Goal: Contribute content

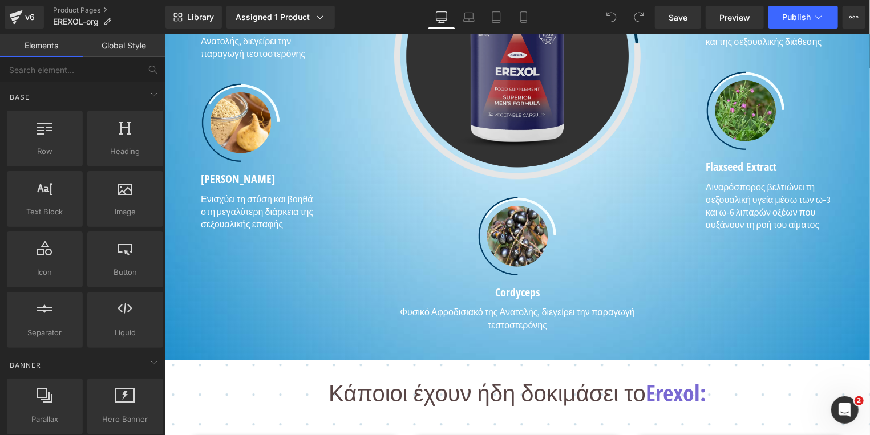
scroll to position [1406, 0]
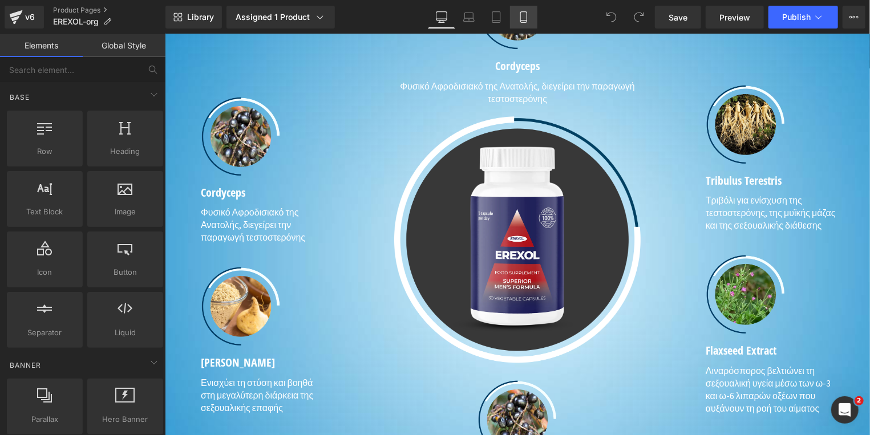
click at [523, 21] on icon at bounding box center [523, 16] width 11 height 11
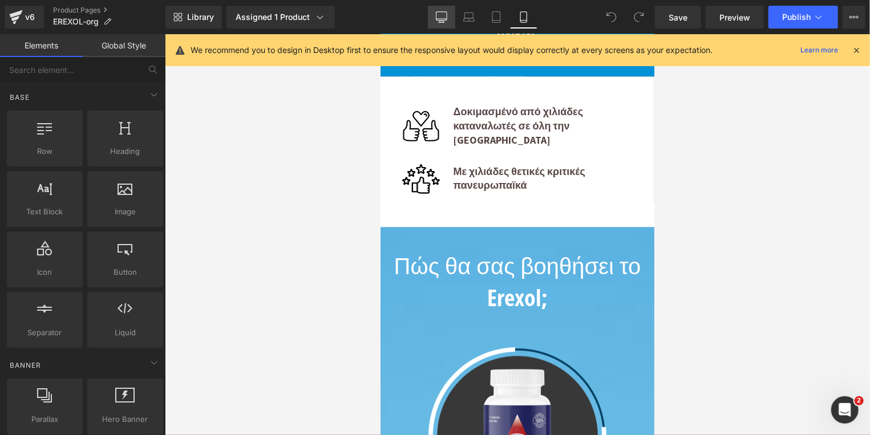
click at [444, 19] on icon at bounding box center [441, 19] width 11 height 0
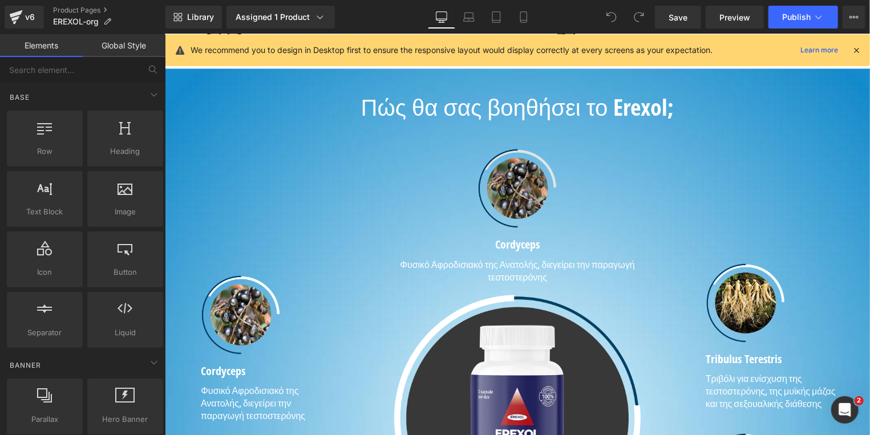
scroll to position [1261, 0]
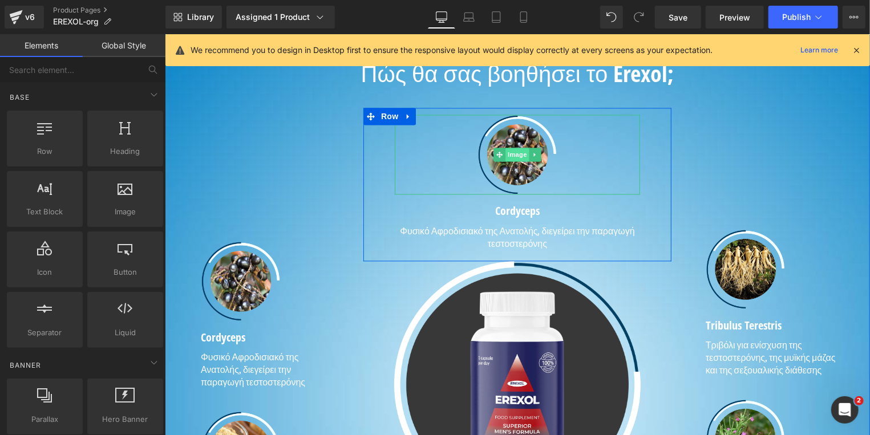
click at [511, 159] on span "Image" at bounding box center [517, 154] width 24 height 14
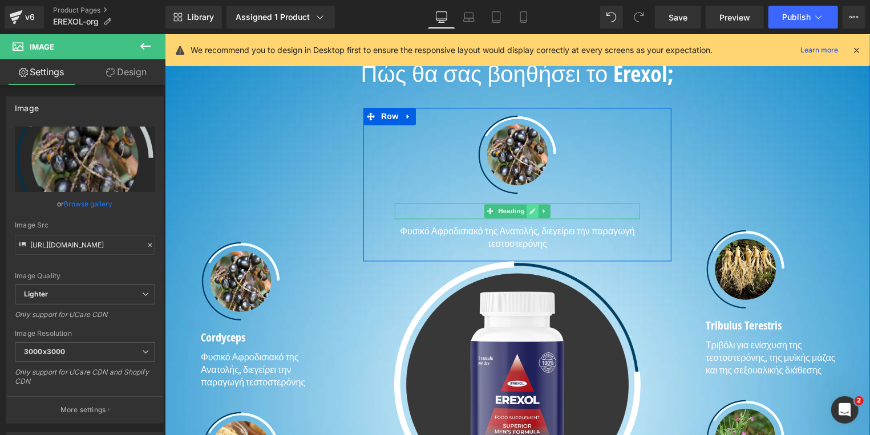
click at [529, 211] on icon at bounding box center [532, 210] width 6 height 7
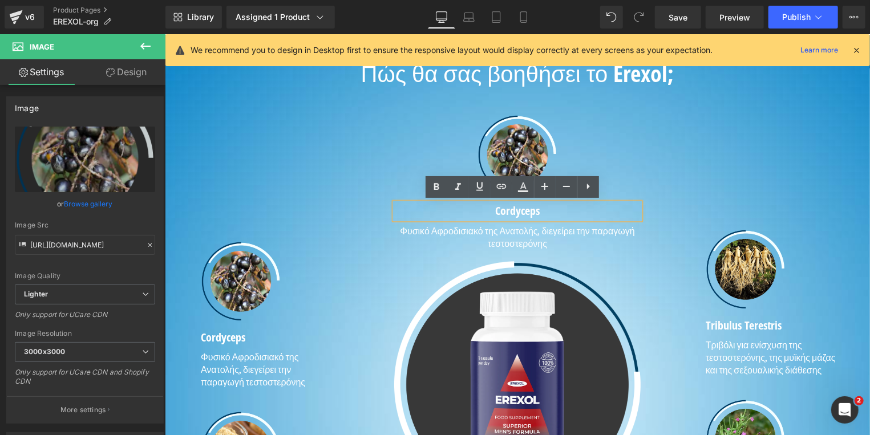
drag, startPoint x: 536, startPoint y: 213, endPoint x: 589, endPoint y: 214, distance: 53.1
click at [538, 213] on h1 "Cordyceps" at bounding box center [516, 211] width 245 height 16
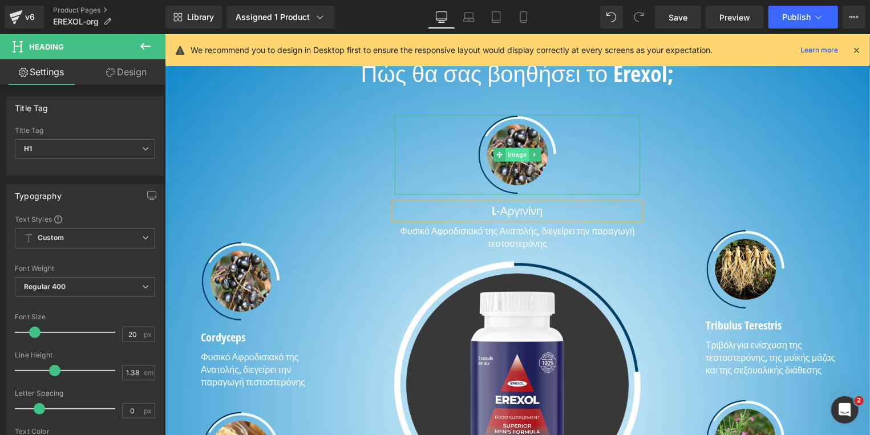
click at [511, 151] on span "Image" at bounding box center [517, 154] width 24 height 14
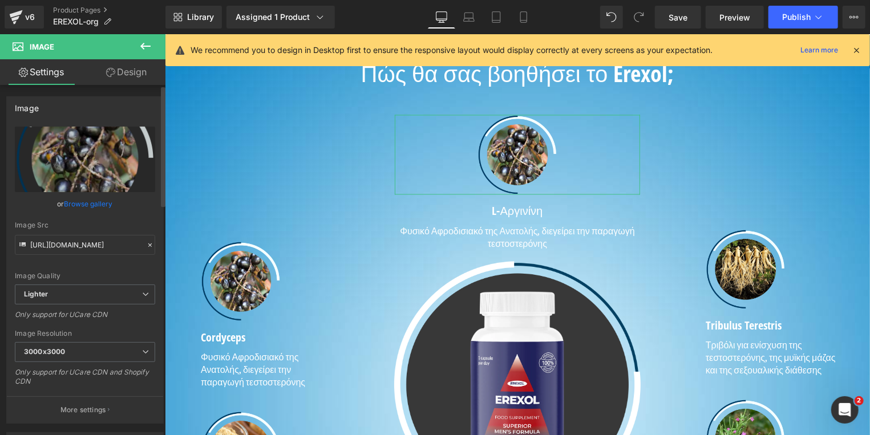
click at [82, 203] on link "Browse gallery" at bounding box center [88, 204] width 48 height 20
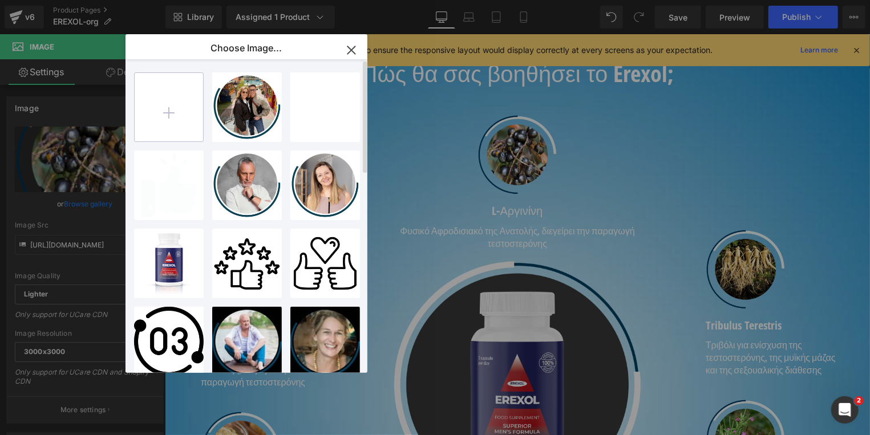
click at [161, 111] on input "file" at bounding box center [169, 107] width 68 height 68
type input "C:\fakepath\L-[MEDICAL_DATA].avif"
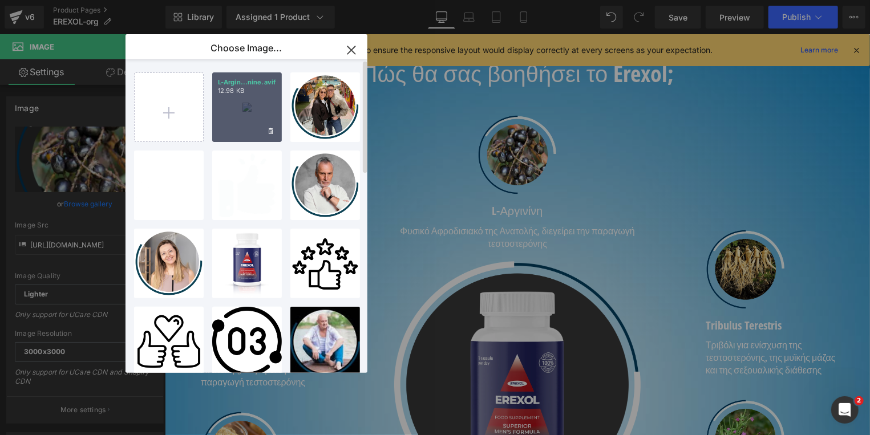
drag, startPoint x: 240, startPoint y: 127, endPoint x: 156, endPoint y: 178, distance: 98.0
click at [240, 127] on div "L-Argin...nine.avif 12.98 KB" at bounding box center [247, 107] width 70 height 70
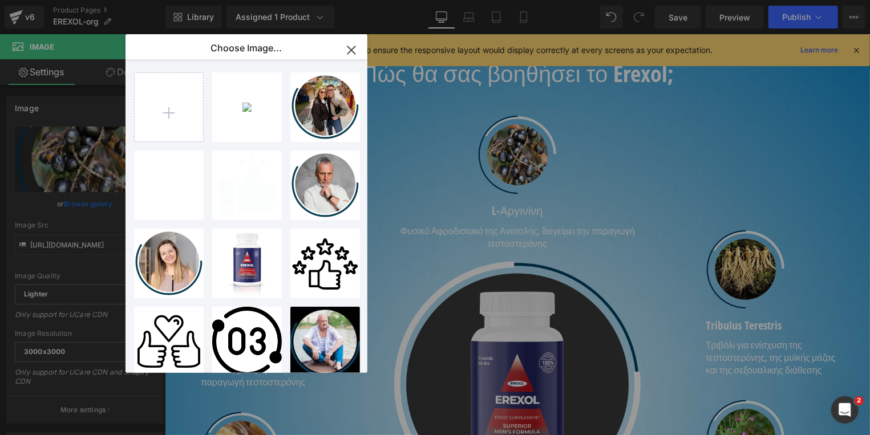
type input "[URL][DOMAIN_NAME][MEDICAL_DATA]"
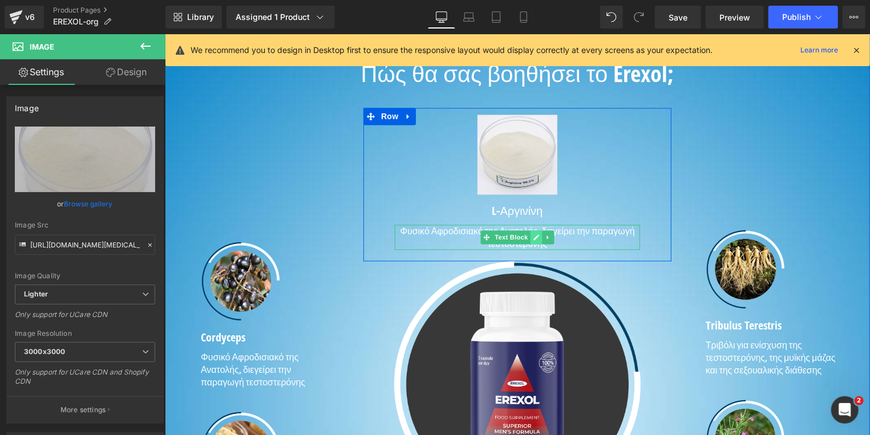
click at [533, 238] on icon at bounding box center [536, 236] width 6 height 7
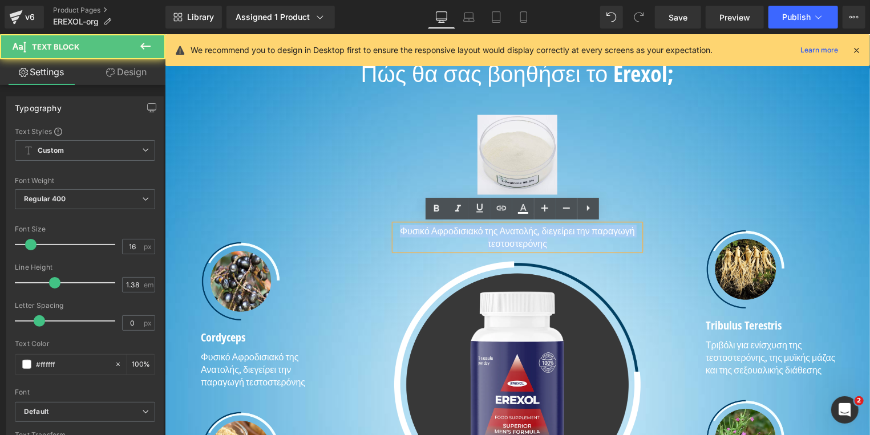
drag, startPoint x: 547, startPoint y: 244, endPoint x: 399, endPoint y: 230, distance: 148.4
click at [399, 230] on p "Φυσικό Αφροδισιακό της Ανατολής, διεγείρει την παραγωγή τεστοστερόνης" at bounding box center [516, 236] width 245 height 25
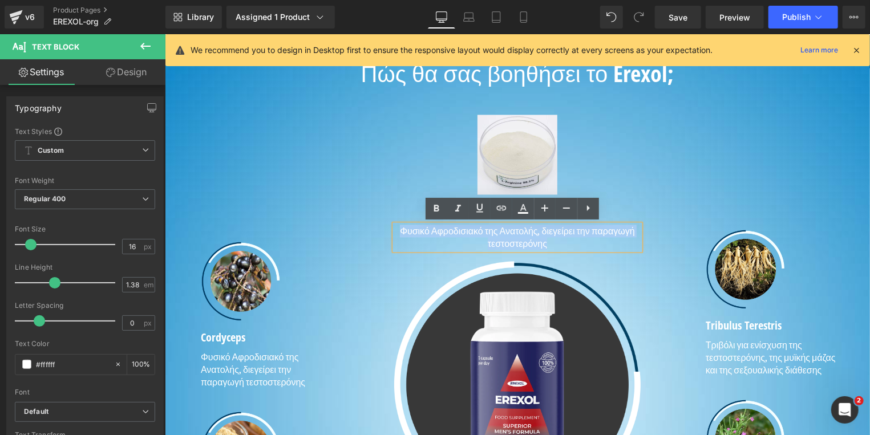
paste div
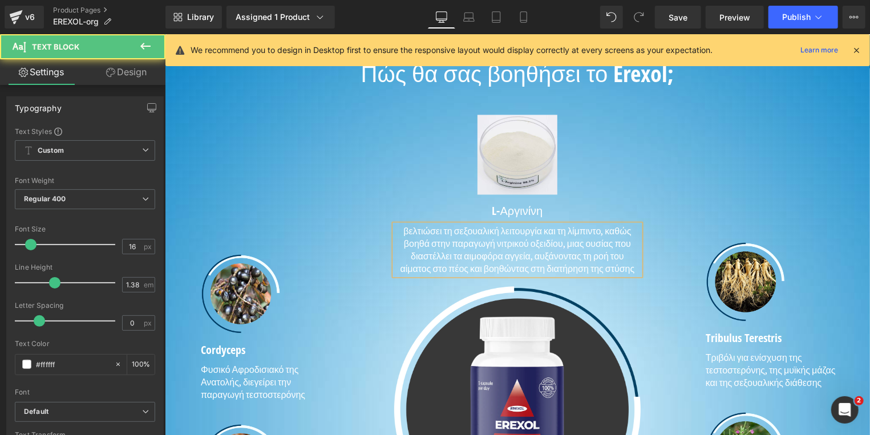
click at [402, 230] on p "βελτιώσει τη σεξουαλική λειτουργία και τη λίμπιντο, καθώς βοηθά στην παραγωγή ν…" at bounding box center [516, 249] width 245 height 50
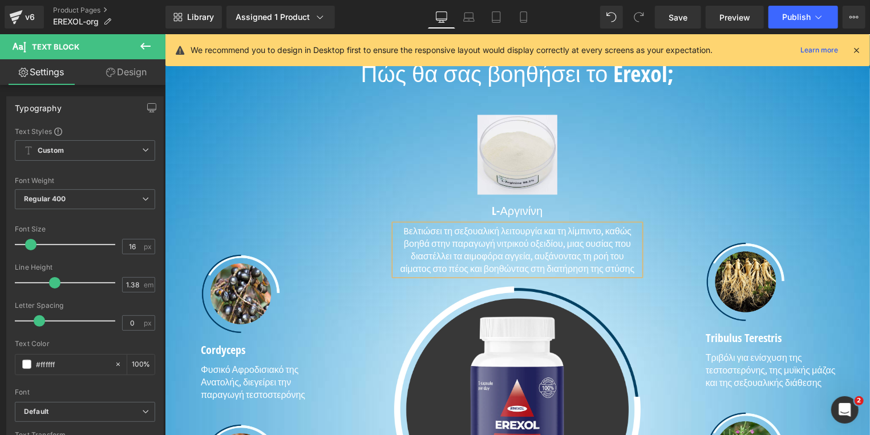
click at [429, 232] on p "Bελτιώσει τη σεξουαλική λειτουργία και τη λίμπιντο, καθώς βοηθά στην παραγωγή ν…" at bounding box center [516, 249] width 245 height 50
drag, startPoint x: 511, startPoint y: 255, endPoint x: 600, endPoint y: 229, distance: 92.6
click at [600, 229] on p "Bελτιώνει τη σεξουαλική λειτουργία και τη λίμπιντο, καθώς βοηθά στην παραγωγή ν…" at bounding box center [516, 249] width 245 height 50
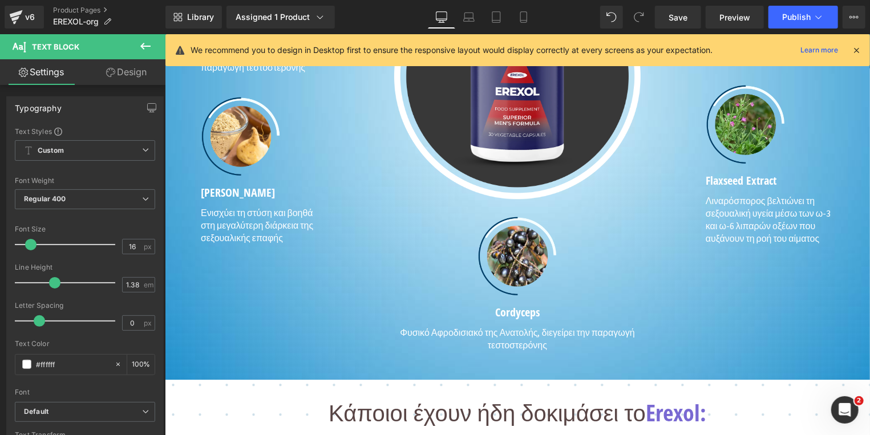
scroll to position [1628, 0]
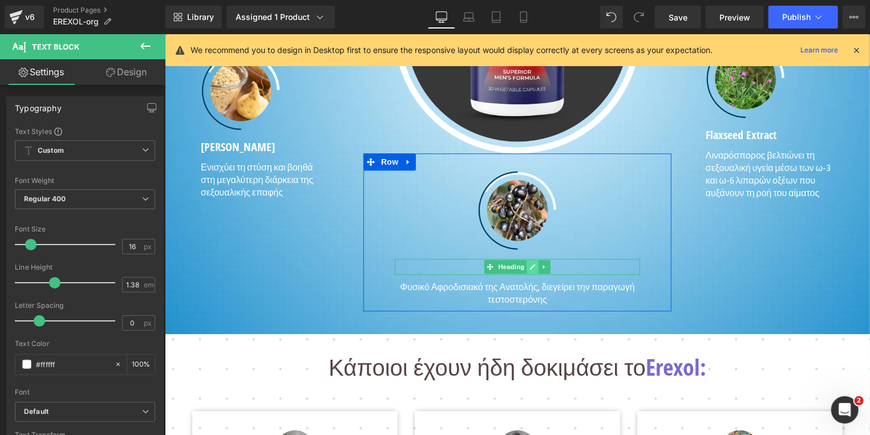
click at [529, 266] on icon at bounding box center [532, 267] width 6 height 6
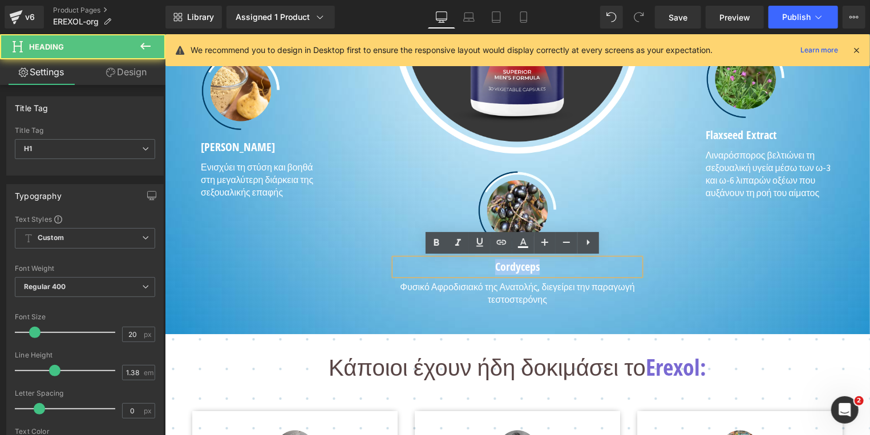
click at [488, 268] on h1 "Cordyceps" at bounding box center [516, 266] width 245 height 16
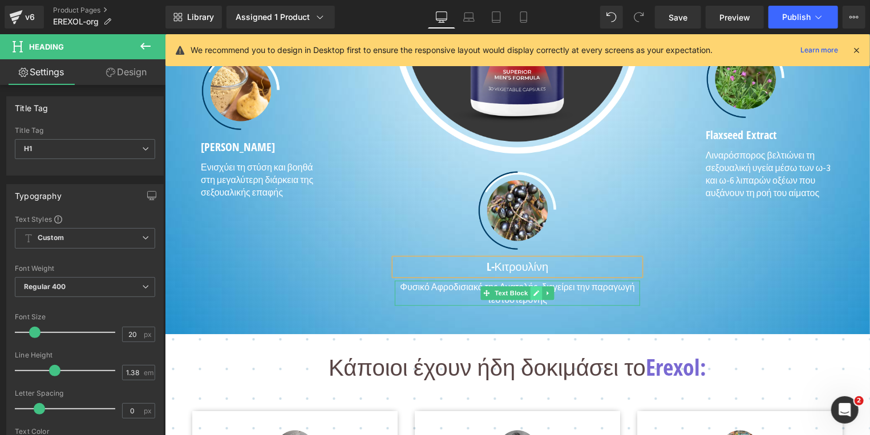
click at [533, 293] on icon at bounding box center [536, 292] width 6 height 7
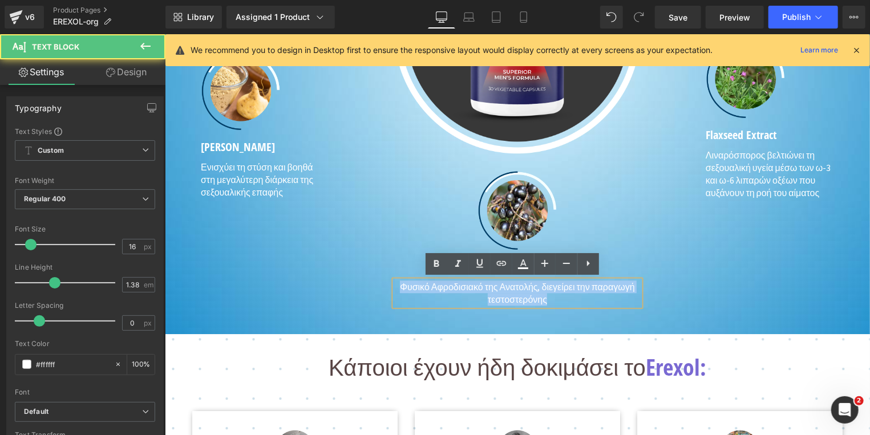
drag, startPoint x: 411, startPoint y: 297, endPoint x: 398, endPoint y: 284, distance: 19.0
click at [398, 284] on p "Φυσικό Αφροδισιακό της Ανατολής, διεγείρει την παραγωγή τεστοστερόνης" at bounding box center [516, 292] width 245 height 25
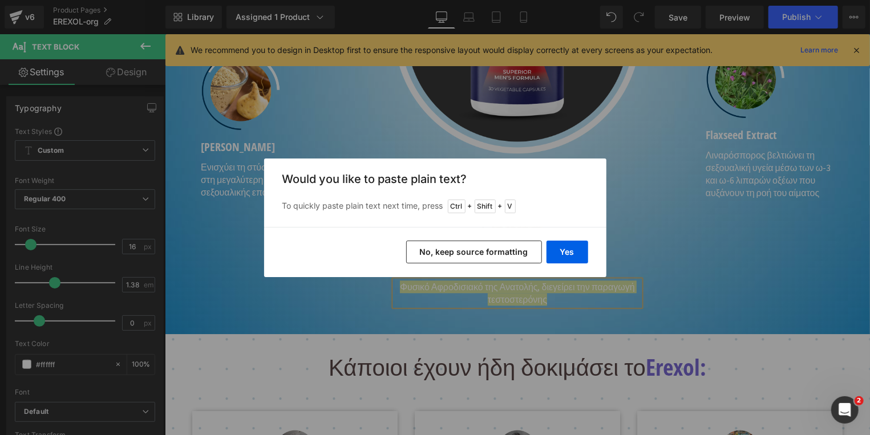
click at [462, 261] on button "No, keep source formatting" at bounding box center [474, 252] width 136 height 23
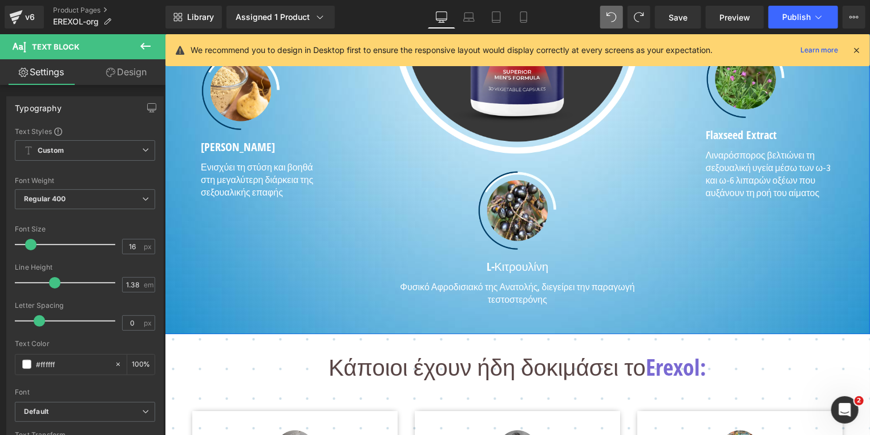
click at [280, 286] on div "Image Row Image Cordyceps Heading Φυσικό Αφροδισιακό της Ανατολής, διεγείρει τη…" at bounding box center [260, 28] width 171 height 578
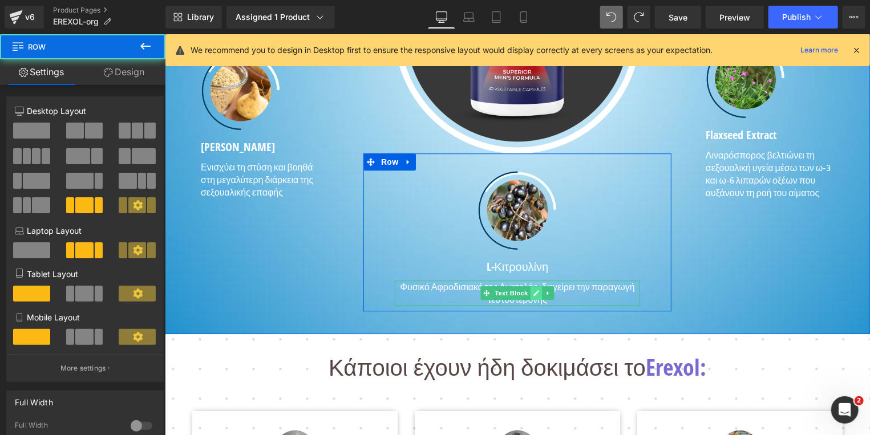
click at [530, 294] on link at bounding box center [536, 293] width 12 height 14
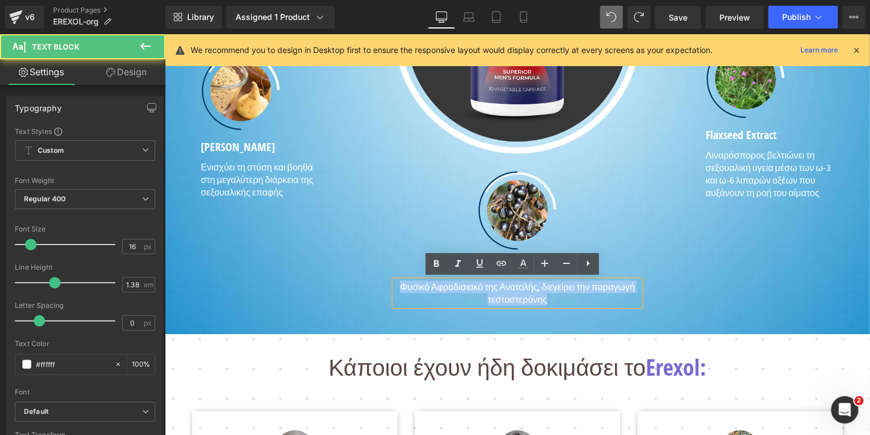
drag, startPoint x: 413, startPoint y: 291, endPoint x: 398, endPoint y: 287, distance: 15.4
click at [398, 287] on p "Φυσικό Αφροδισιακό της Ανατολής, διεγείρει την παραγωγή τεστοστερόνης" at bounding box center [516, 292] width 245 height 25
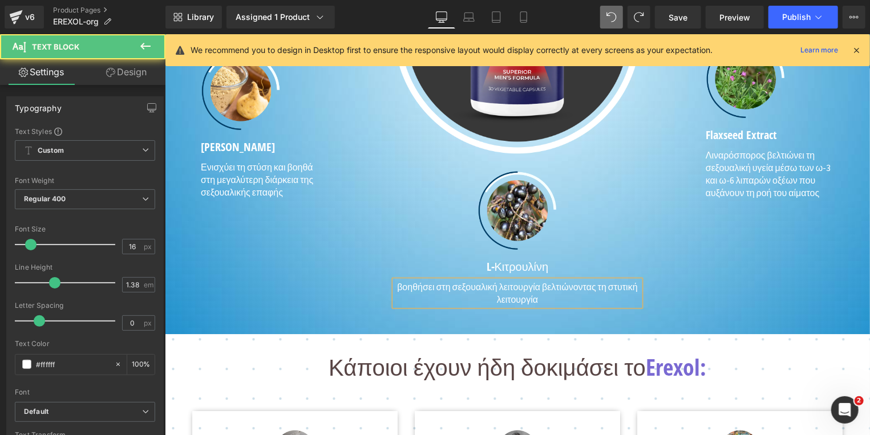
click at [398, 288] on p "βοηθήσει στη σεξουαλική λειτουργία βελτιώνοντας τη στυτική λειτουργία" at bounding box center [516, 292] width 245 height 25
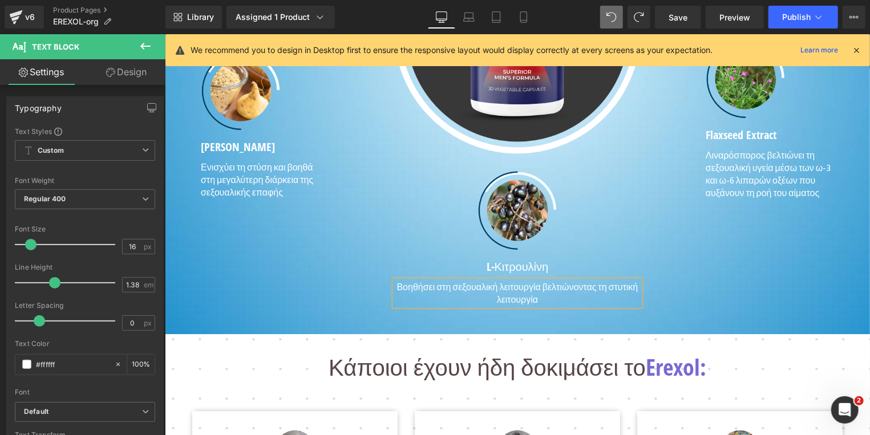
click at [428, 288] on p "Βοηθήσει στη σεξουαλική λειτουργία βελτιώνοντας τη στυτική λειτουργία" at bounding box center [516, 292] width 245 height 25
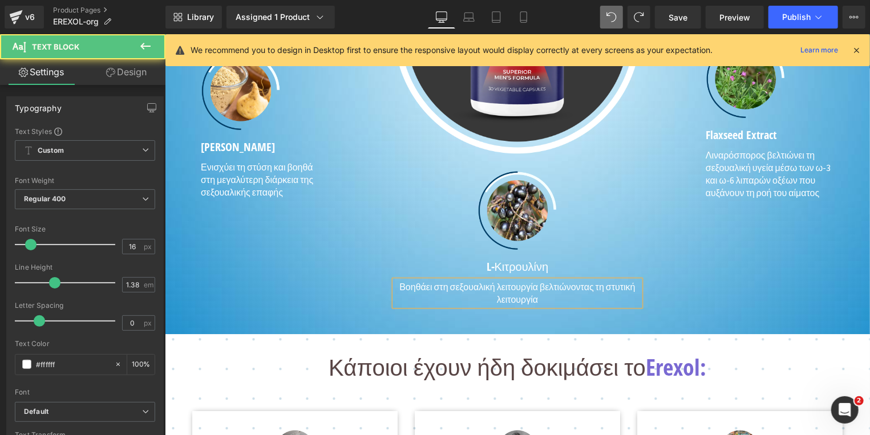
click at [595, 288] on p "Βοηθάει στη σεξουαλική λειτουργία βελτιώνοντας τη στυτική λειτουργία" at bounding box center [516, 292] width 245 height 25
click at [557, 294] on p "Βοηθάει στη σεξουαλική λειτουργία βελτιώνοντας την στυτική λειτουργία" at bounding box center [516, 292] width 245 height 25
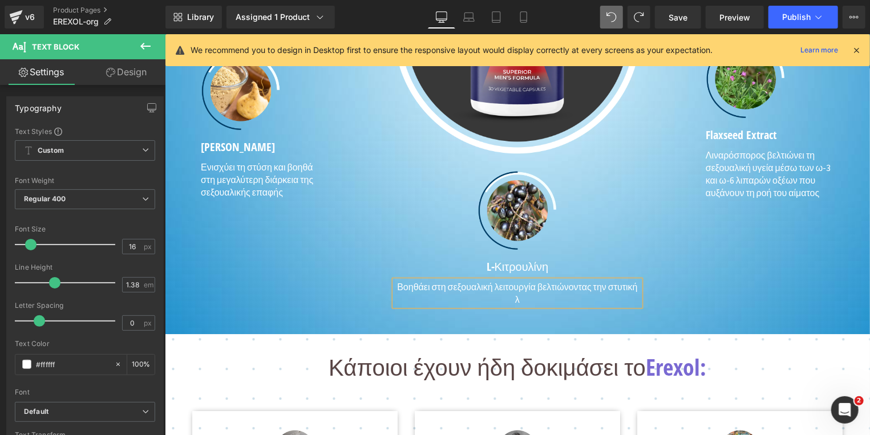
scroll to position [1622, 0]
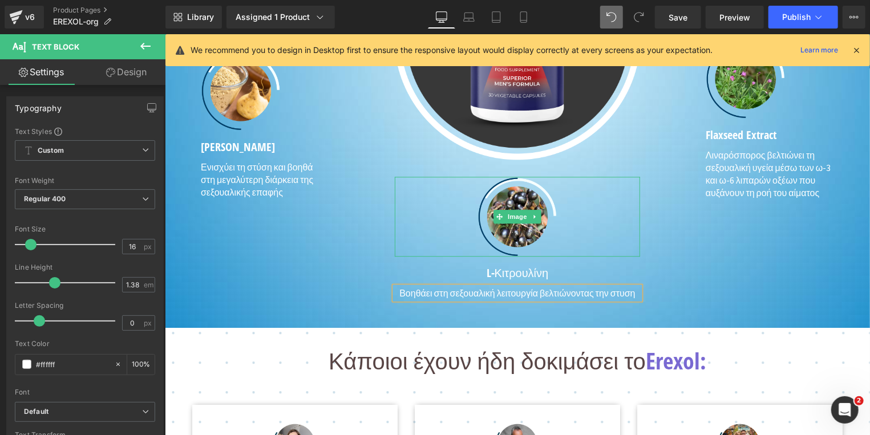
click at [508, 219] on span "Image" at bounding box center [517, 216] width 24 height 14
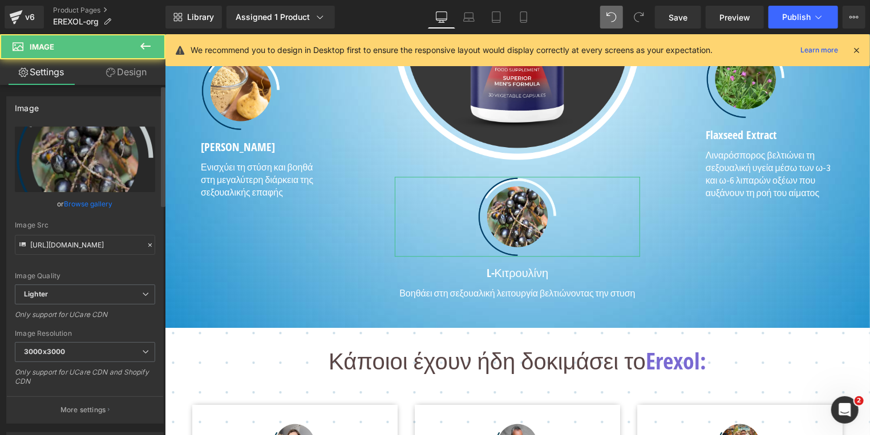
click at [72, 203] on link "Browse gallery" at bounding box center [88, 204] width 48 height 20
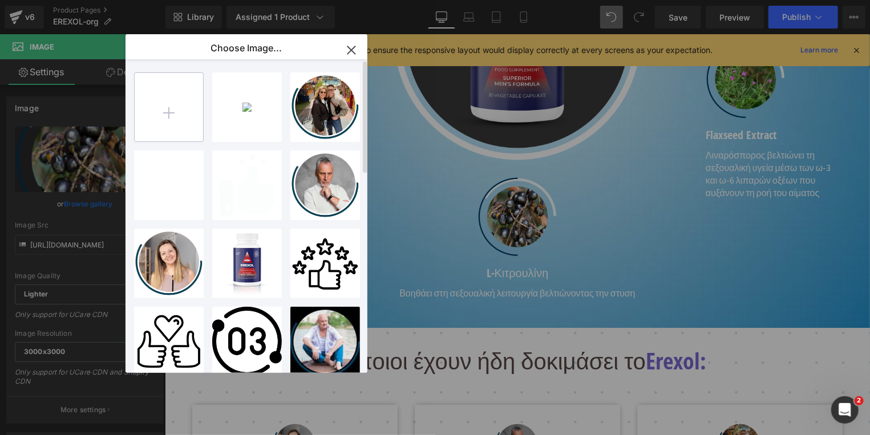
click at [165, 108] on input "file" at bounding box center [169, 107] width 68 height 68
type input "C:\fakepath\l-citrulline.jpg"
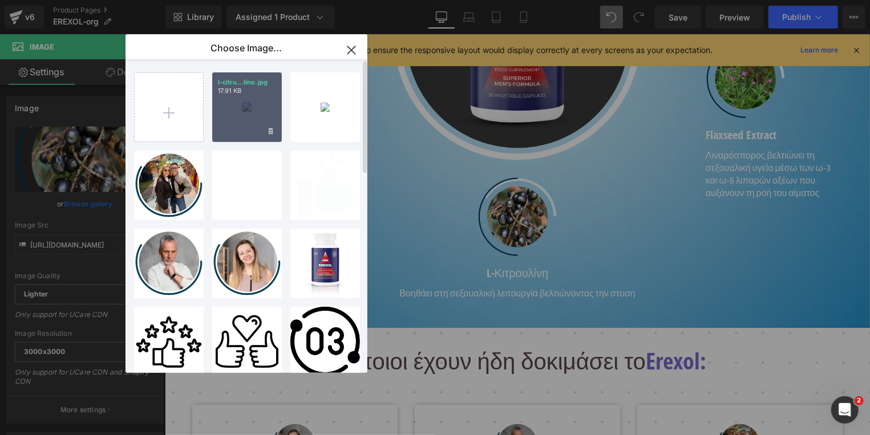
click at [237, 116] on div "l-citru...line.jpg 17.91 KB" at bounding box center [247, 107] width 70 height 70
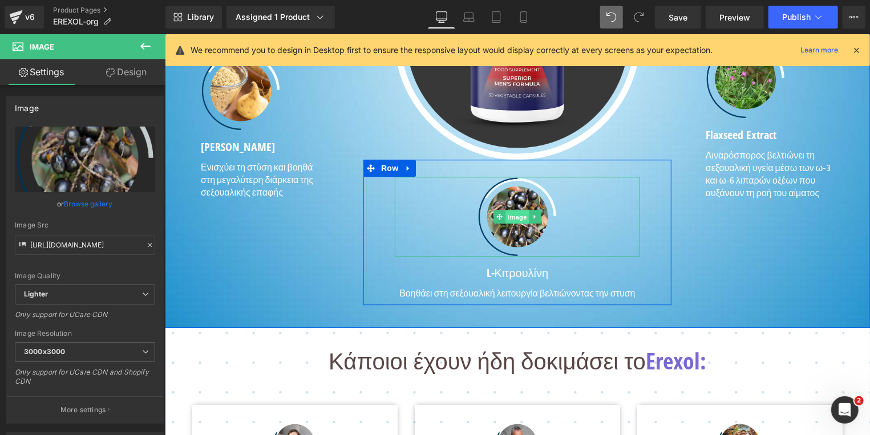
click at [511, 216] on span "Image" at bounding box center [517, 217] width 24 height 14
click at [97, 207] on link "Browse gallery" at bounding box center [88, 204] width 48 height 20
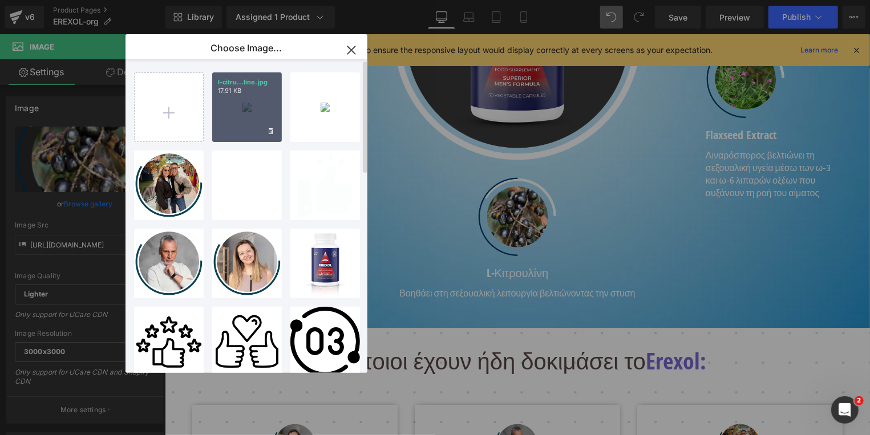
click at [244, 120] on div "l-citru...line.jpg 17.91 KB" at bounding box center [247, 107] width 70 height 70
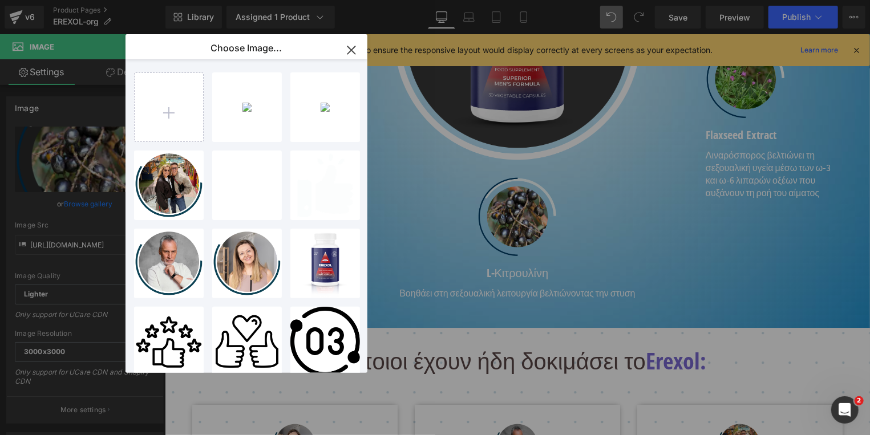
type input "[URL][DOMAIN_NAME]"
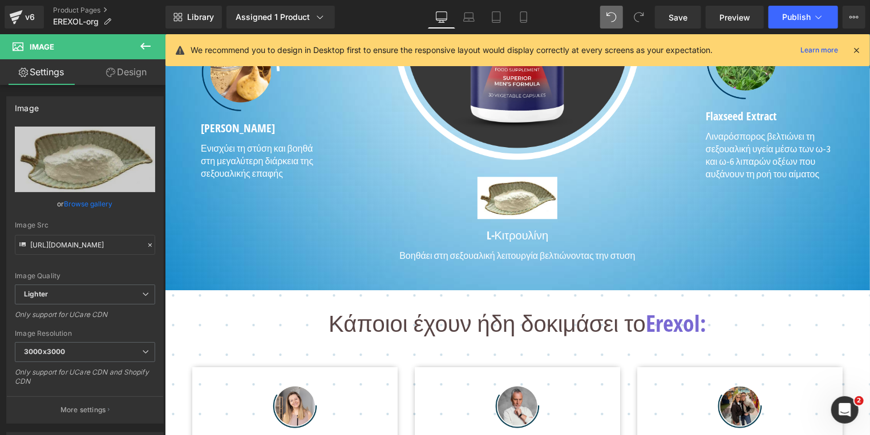
scroll to position [1603, 0]
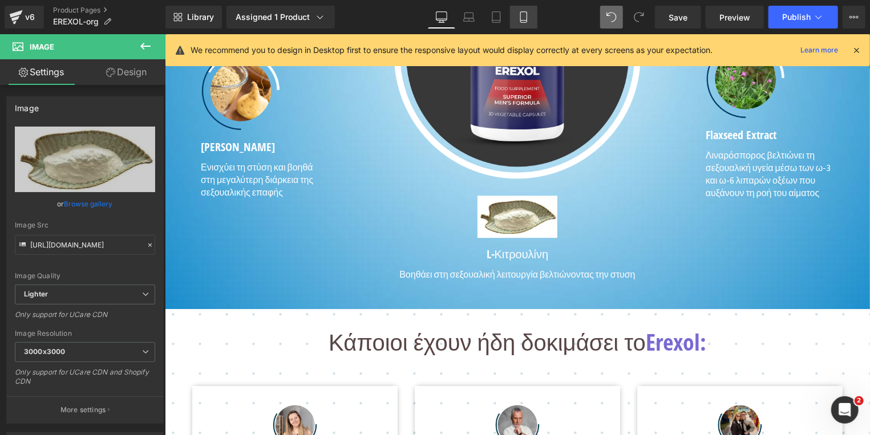
click at [521, 17] on icon at bounding box center [523, 16] width 11 height 11
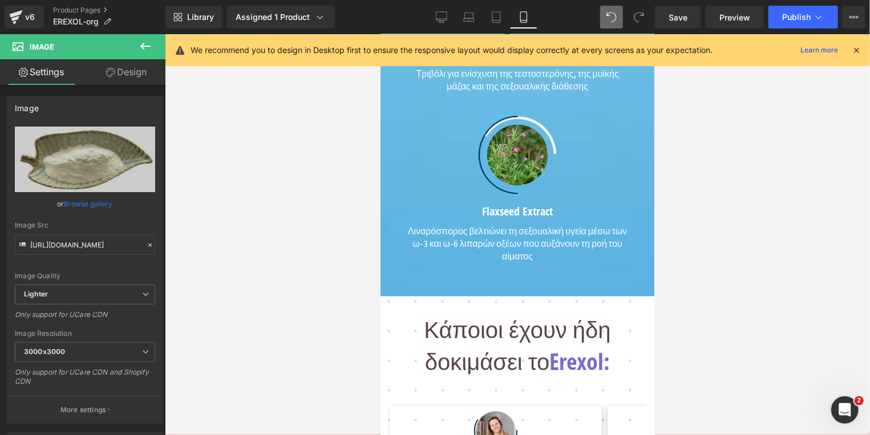
scroll to position [2803, 0]
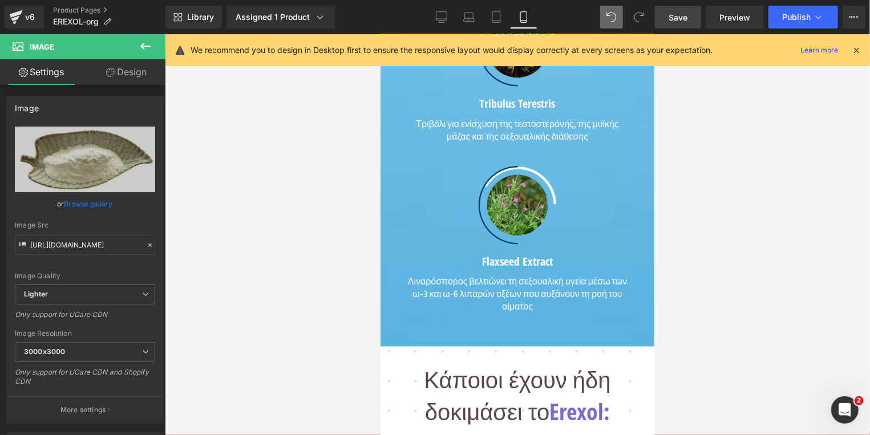
click at [674, 24] on link "Save" at bounding box center [678, 17] width 46 height 23
click at [784, 19] on span "Publish" at bounding box center [796, 17] width 29 height 9
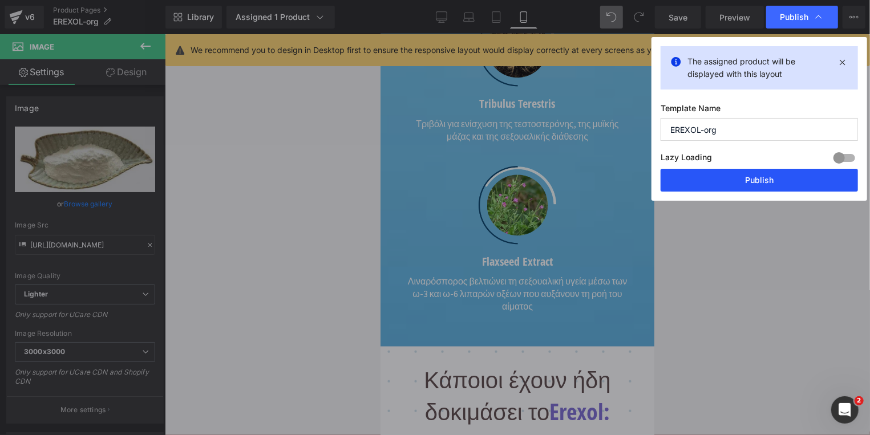
drag, startPoint x: 743, startPoint y: 179, endPoint x: 11, endPoint y: 359, distance: 754.4
click at [743, 179] on button "Publish" at bounding box center [759, 180] width 197 height 23
